Goal: Understand process/instructions

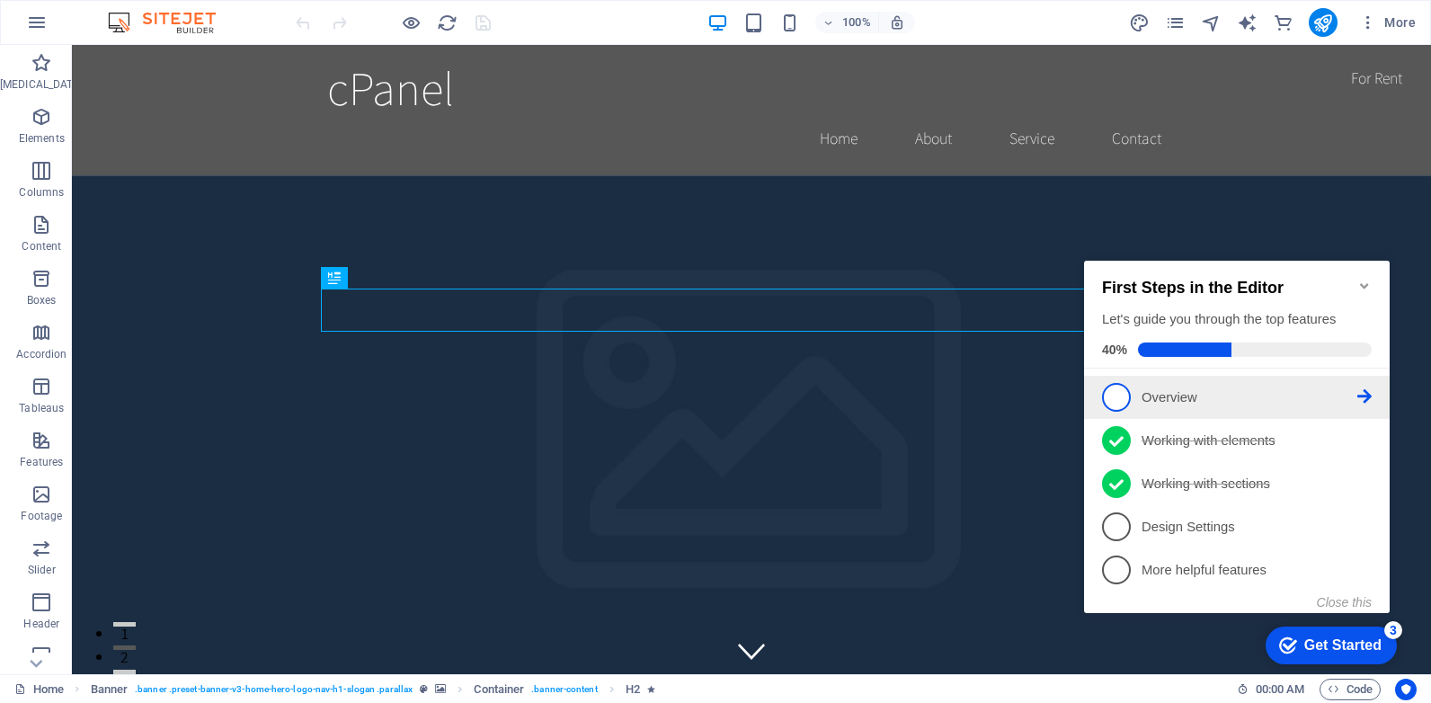
click at [1363, 389] on icon at bounding box center [1365, 396] width 14 height 14
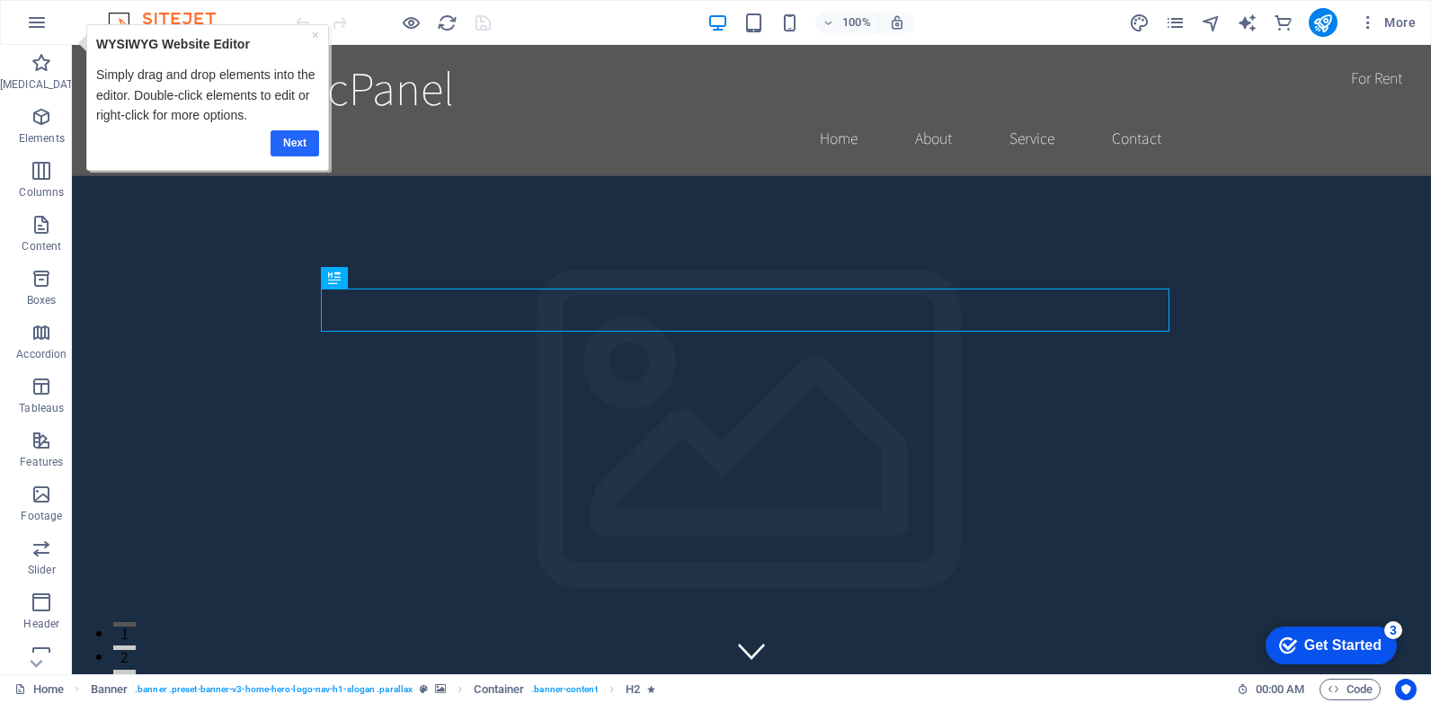
click at [289, 136] on link "Next" at bounding box center [294, 143] width 49 height 26
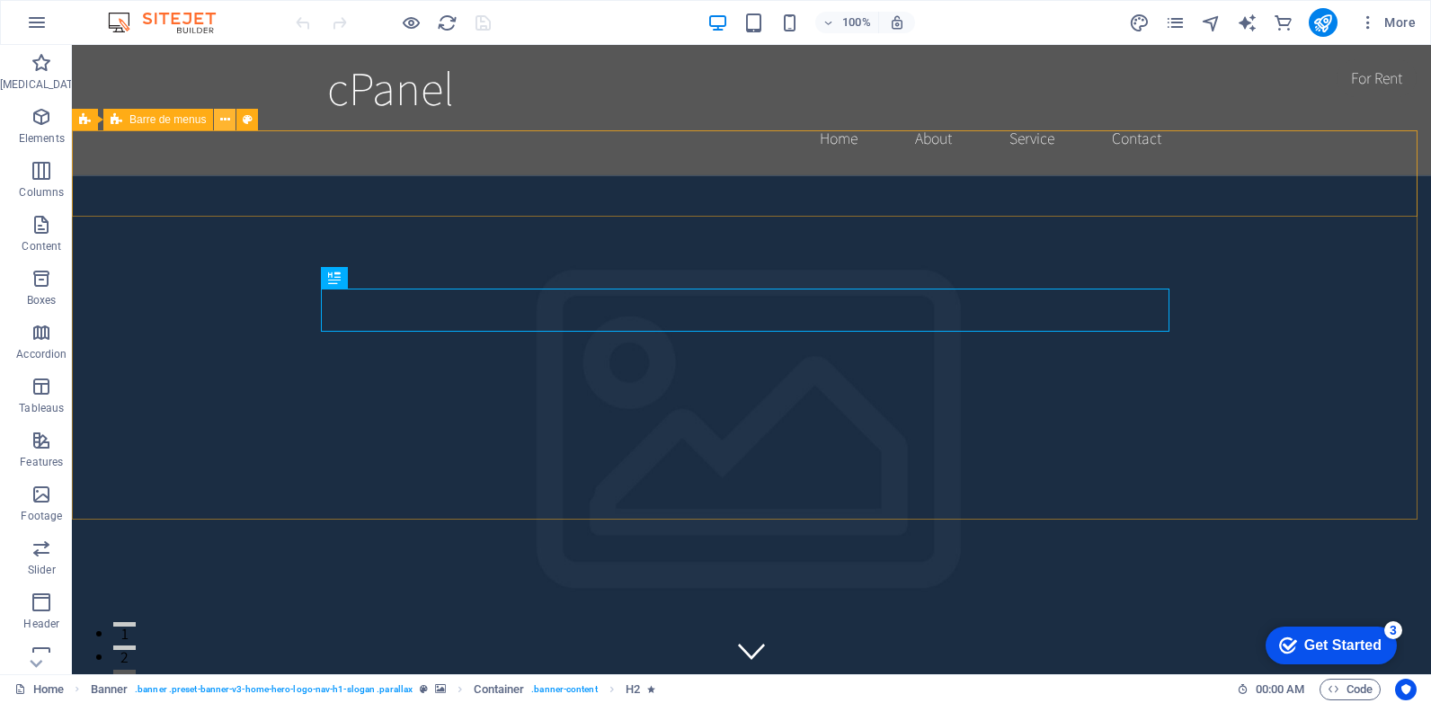
click at [226, 118] on icon at bounding box center [225, 120] width 10 height 19
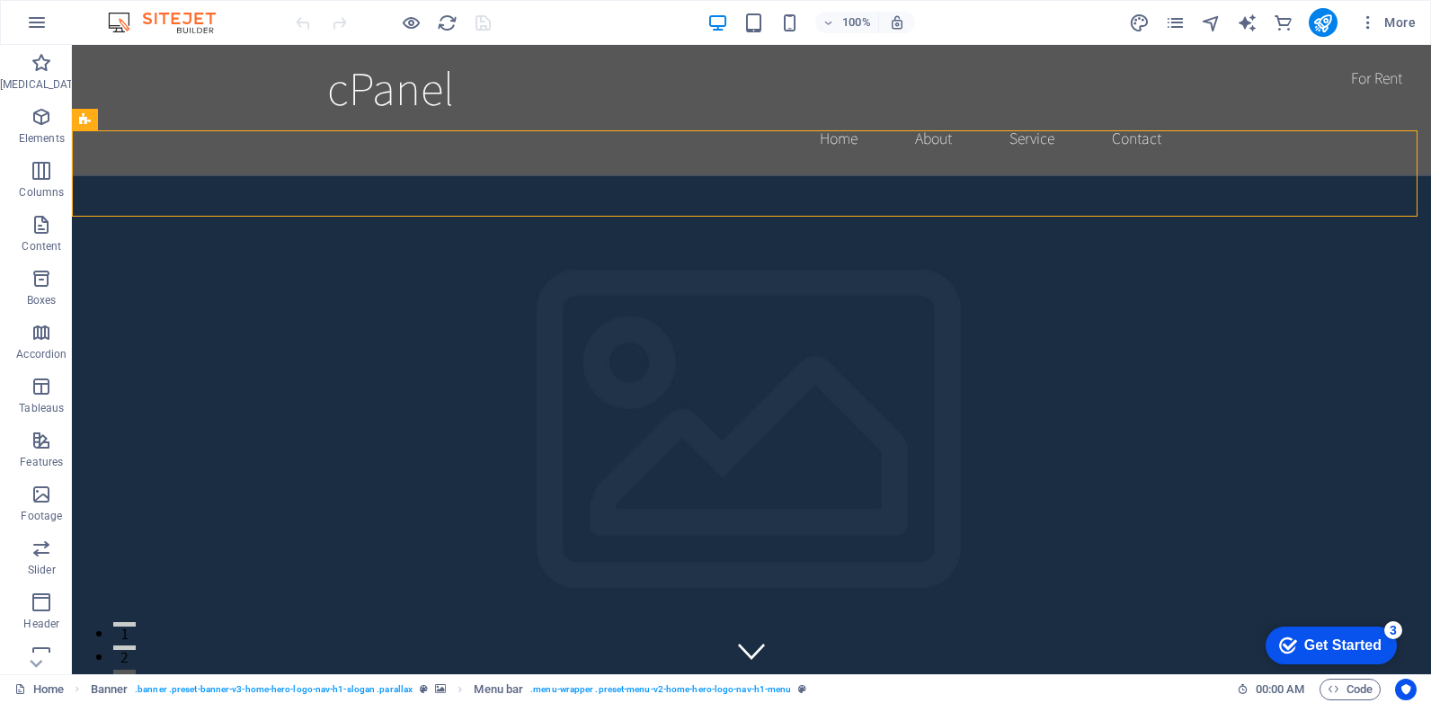
click at [1329, 639] on div "Get Started" at bounding box center [1343, 645] width 77 height 16
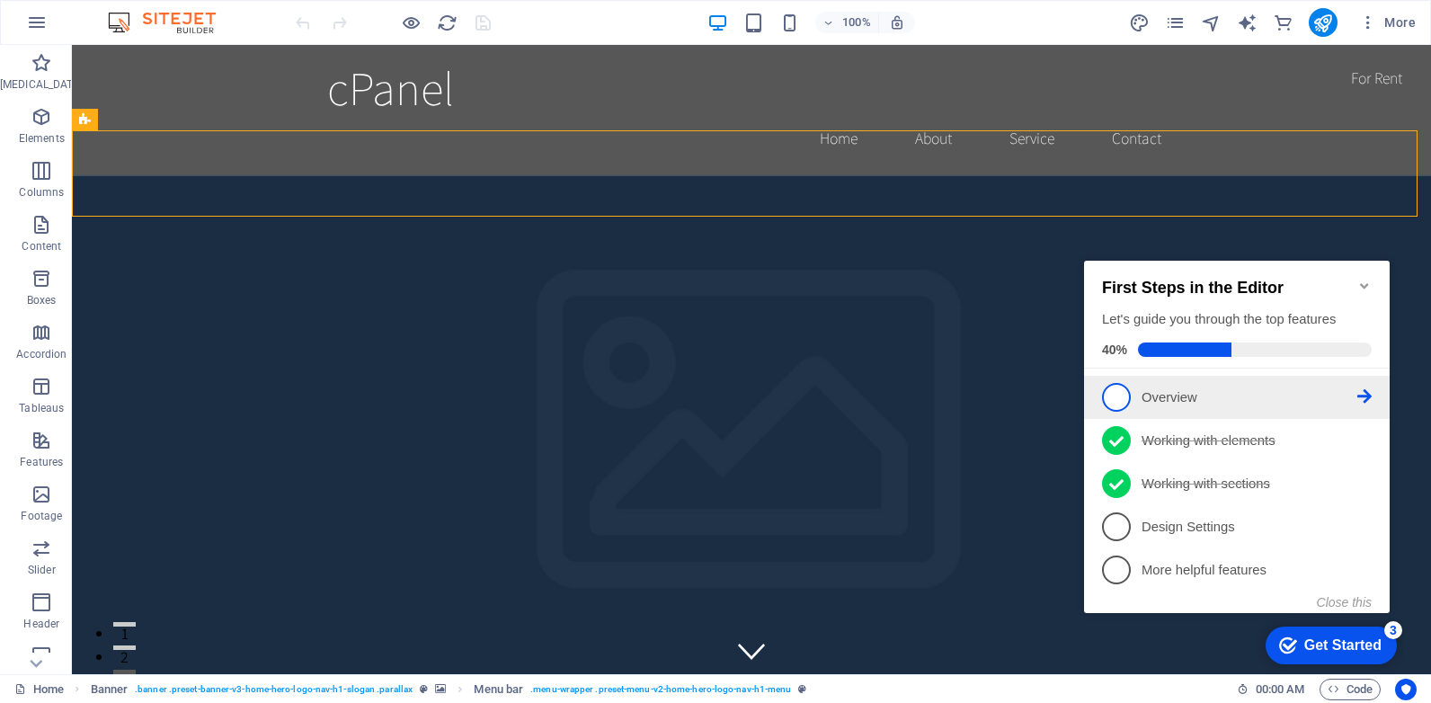
click at [1164, 393] on p "Overview - incomplete" at bounding box center [1250, 397] width 216 height 19
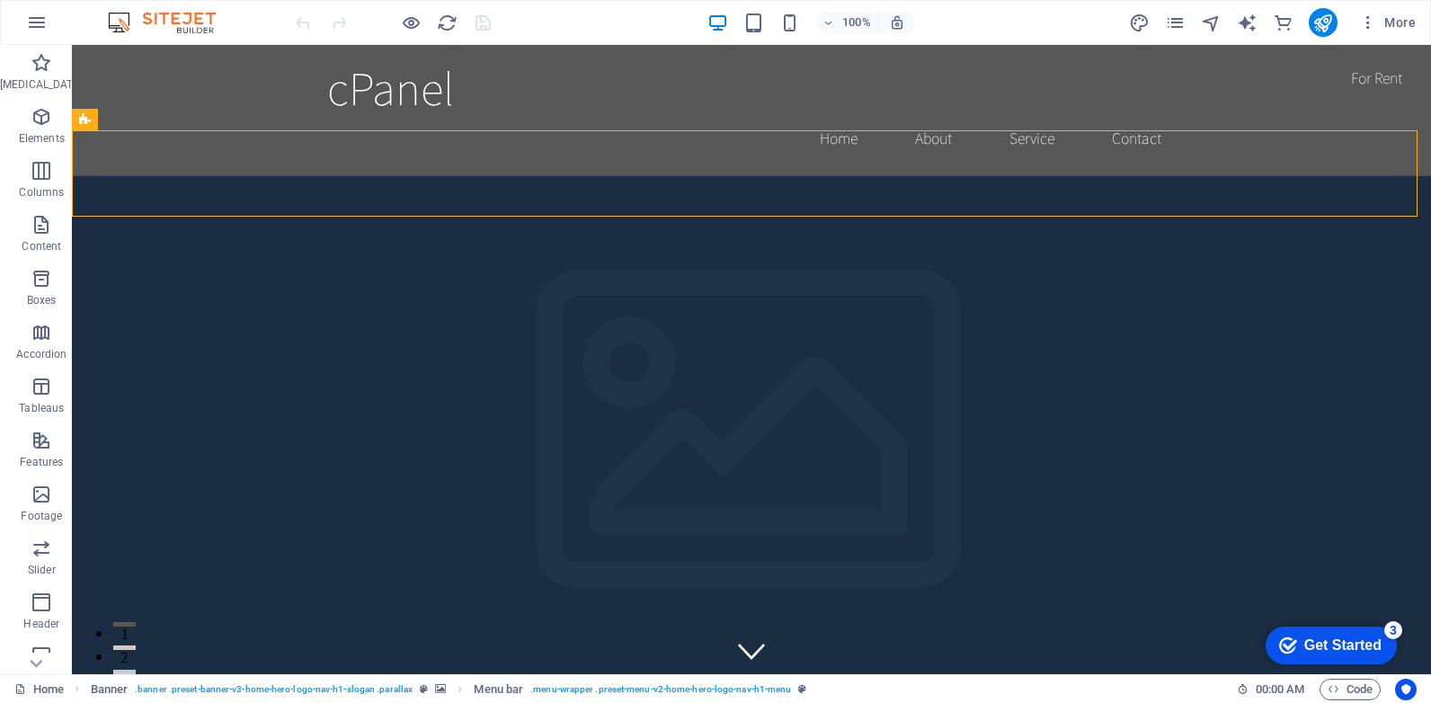
click at [1372, 642] on div "Get Started" at bounding box center [1343, 645] width 77 height 16
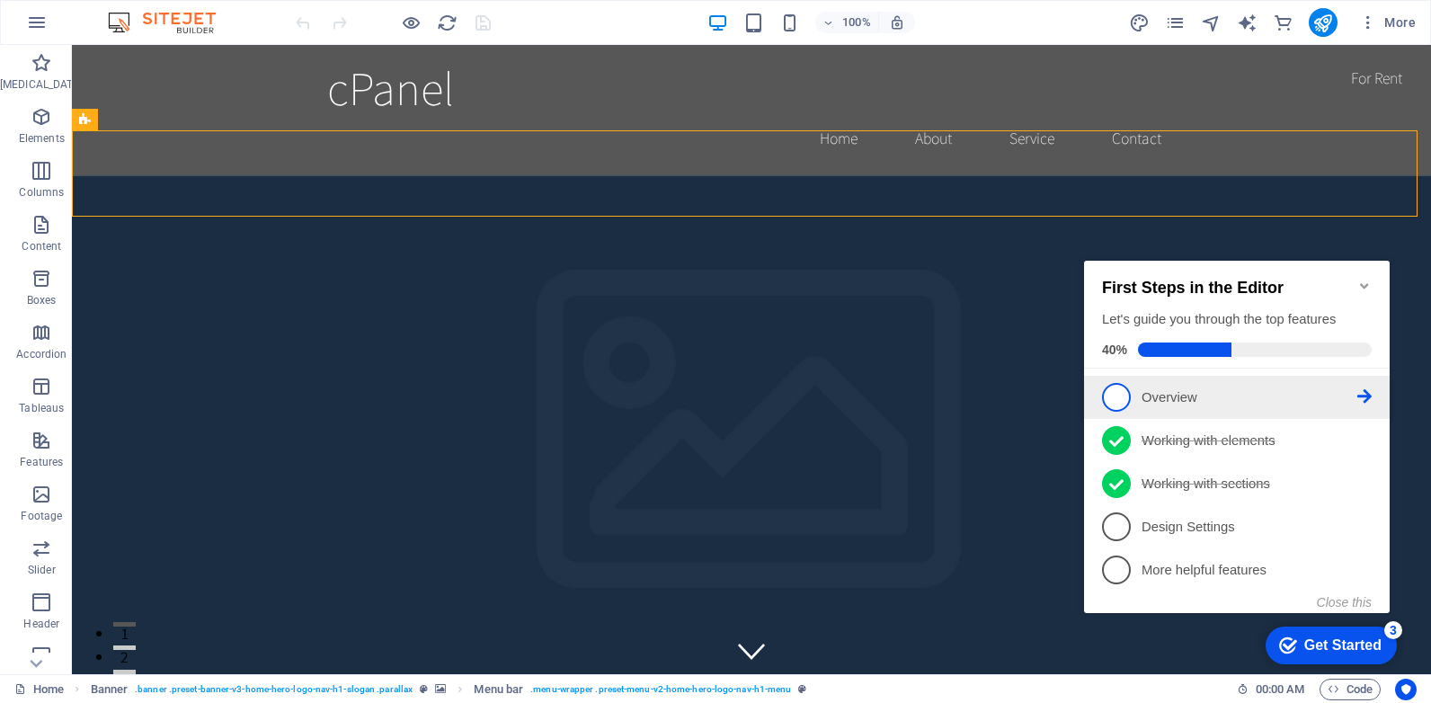
click at [1356, 388] on p "Overview - incomplete" at bounding box center [1250, 397] width 216 height 19
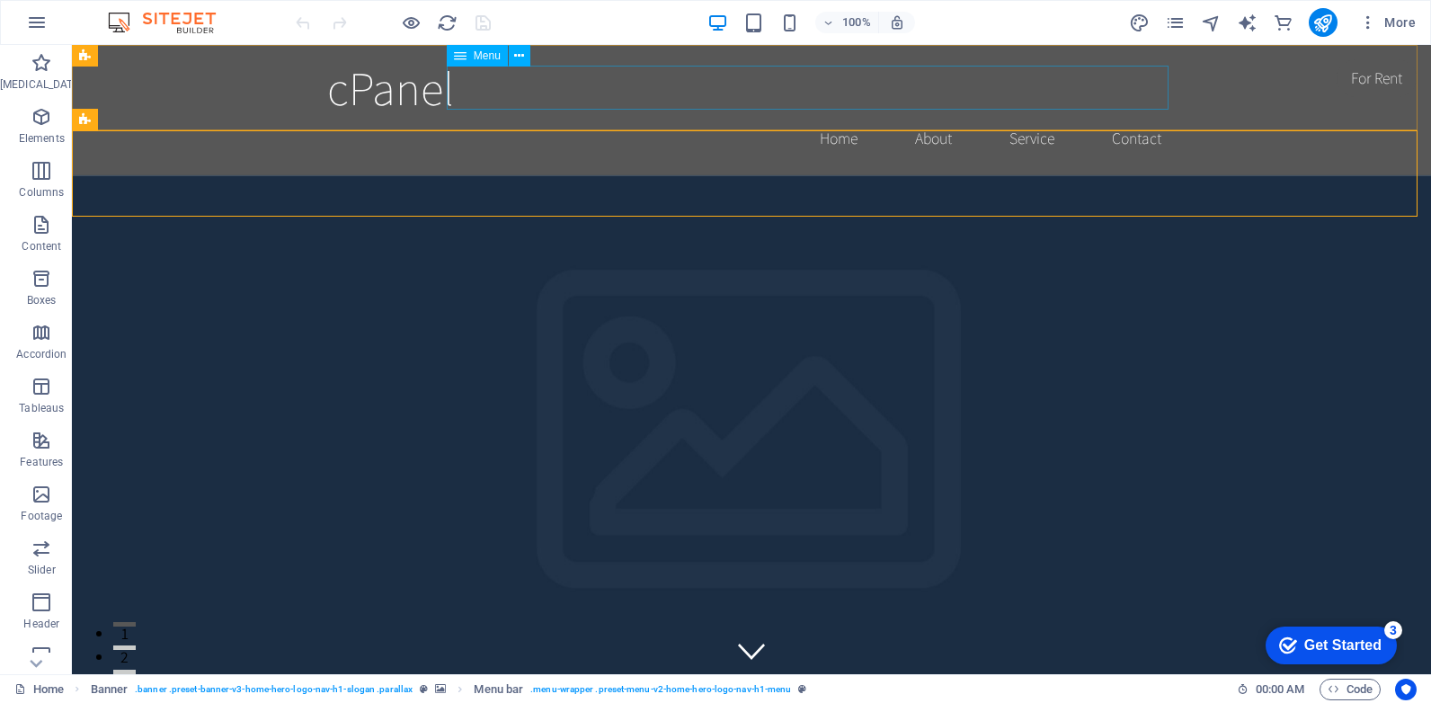
click at [488, 56] on span "Menu" at bounding box center [487, 55] width 27 height 11
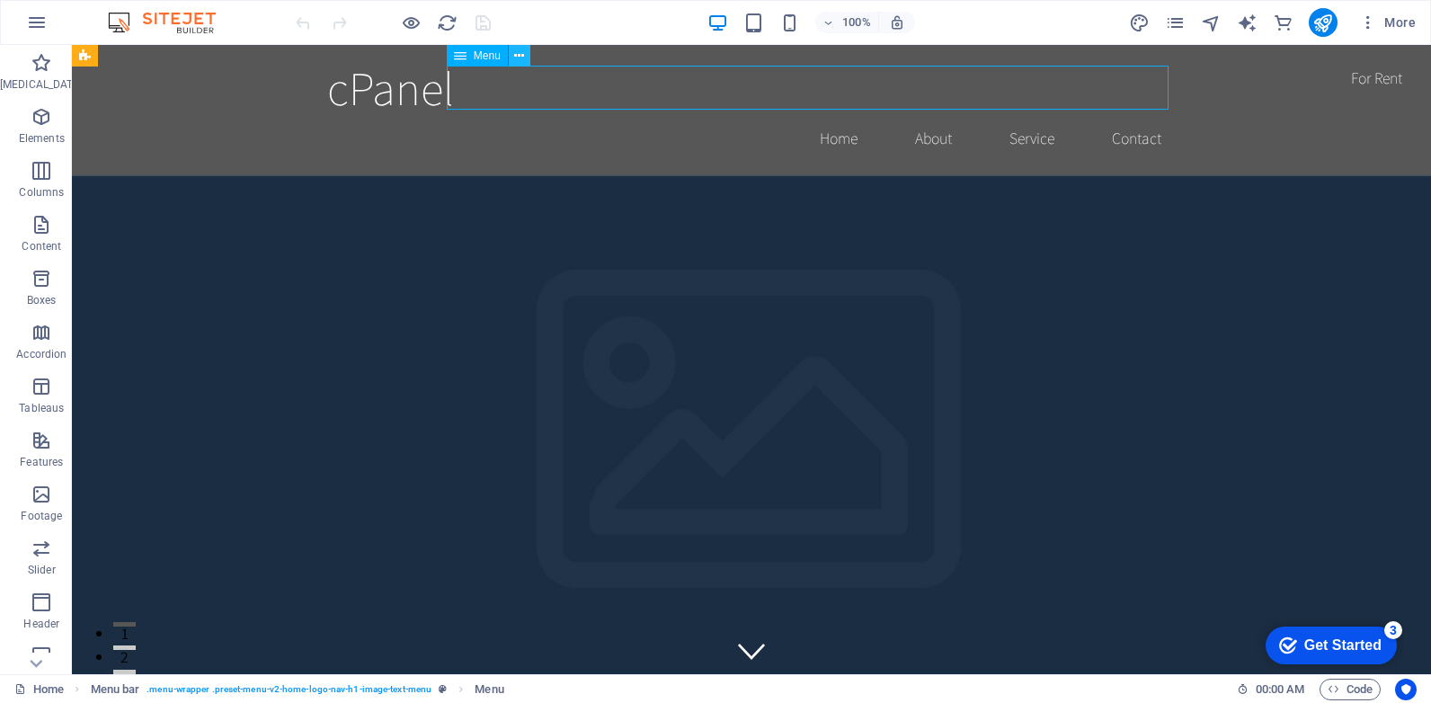
click at [518, 55] on icon at bounding box center [519, 56] width 10 height 19
